Goal: Task Accomplishment & Management: Manage account settings

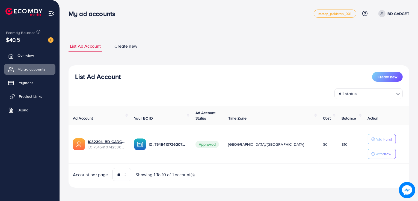
click at [28, 95] on span "Product Links" at bounding box center [30, 96] width 23 height 5
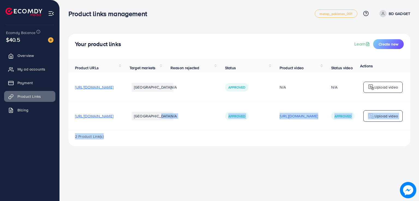
drag, startPoint x: 197, startPoint y: 130, endPoint x: 285, endPoint y: 138, distance: 88.7
click at [285, 138] on div "Product URLs Target markets Reason rejected Status Product video Status video A…" at bounding box center [239, 103] width 342 height 88
click at [278, 159] on div "Product links management metap_pakistan_001 Help Center Contact Support Plans a…" at bounding box center [209, 100] width 419 height 201
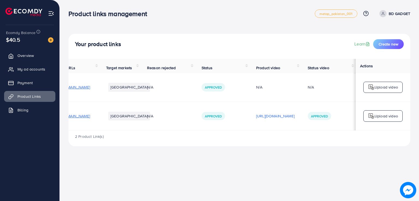
scroll to position [0, 95]
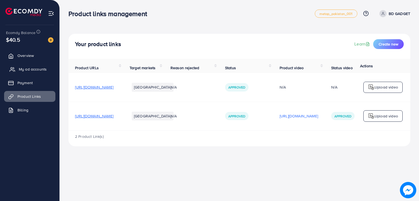
click at [43, 70] on span "My ad accounts" at bounding box center [33, 69] width 28 height 5
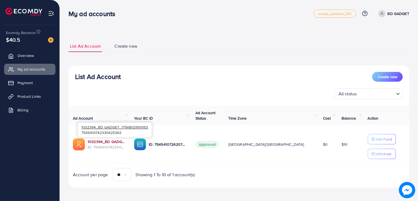
click at [112, 139] on link "1032394_BD GADGET_1756802951053" at bounding box center [107, 141] width 38 height 5
